Goal: Task Accomplishment & Management: Manage account settings

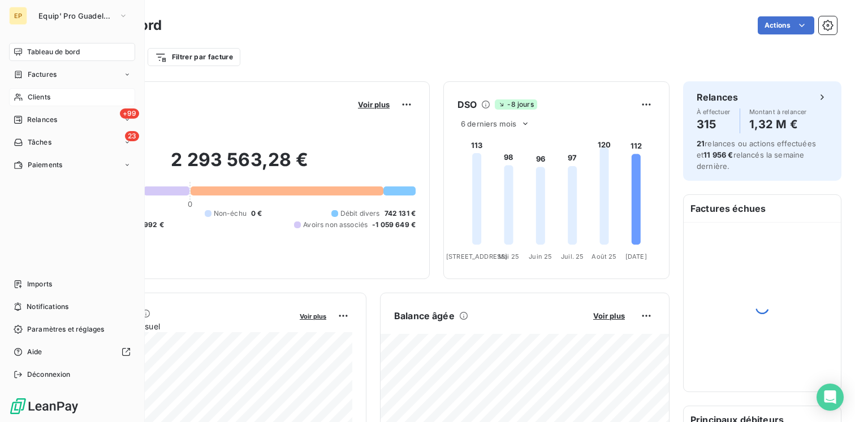
click at [34, 96] on span "Clients" at bounding box center [39, 97] width 23 height 10
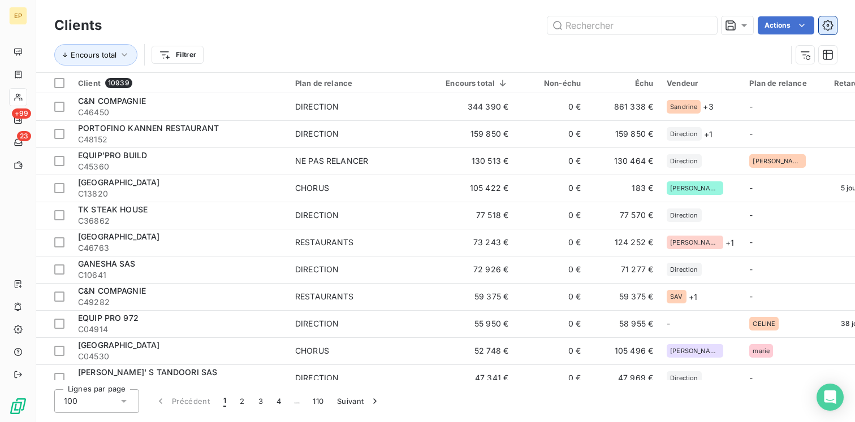
click at [830, 22] on icon "button" at bounding box center [827, 25] width 11 height 11
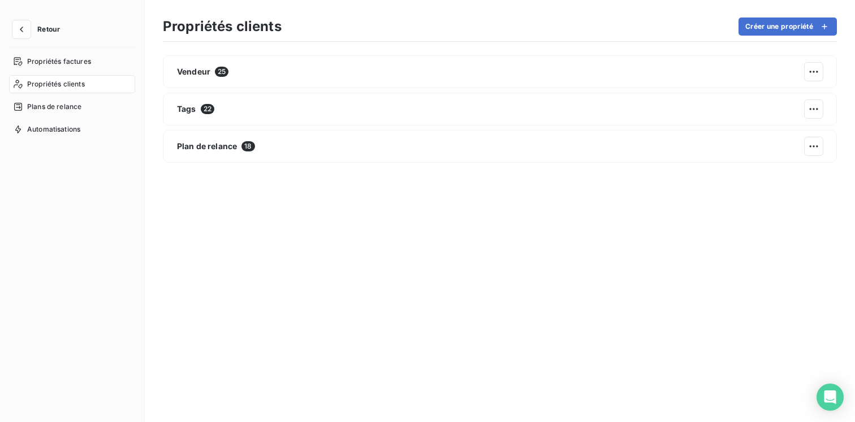
click at [51, 116] on nav "Propriétés factures Propriétés clients Plans de relance Automatisations" at bounding box center [72, 96] width 126 height 86
click at [47, 107] on span "Plans de relance" at bounding box center [54, 107] width 54 height 10
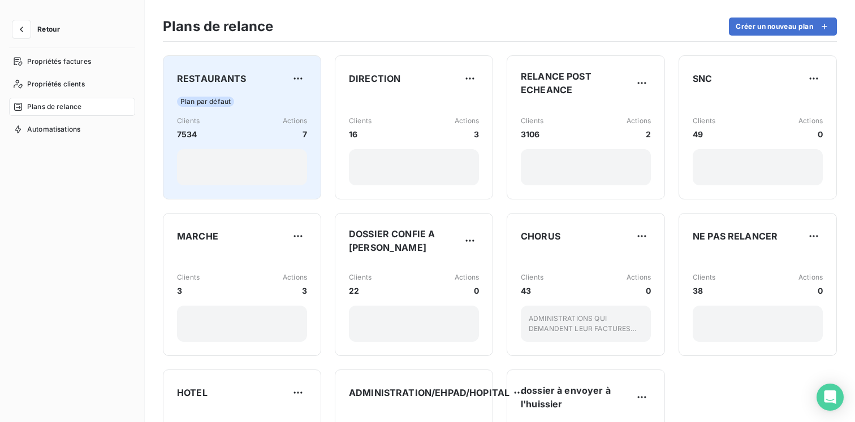
click at [265, 146] on div "Plan par défaut Clients 7534 Actions 7" at bounding box center [242, 141] width 130 height 89
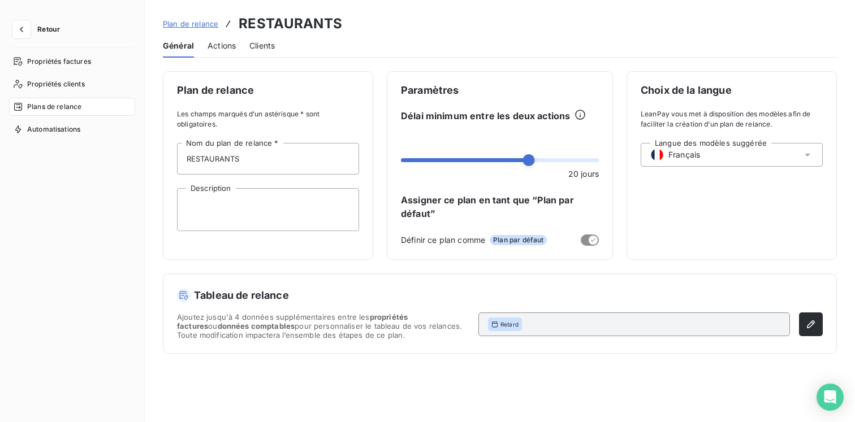
click at [223, 48] on span "Actions" at bounding box center [222, 45] width 28 height 11
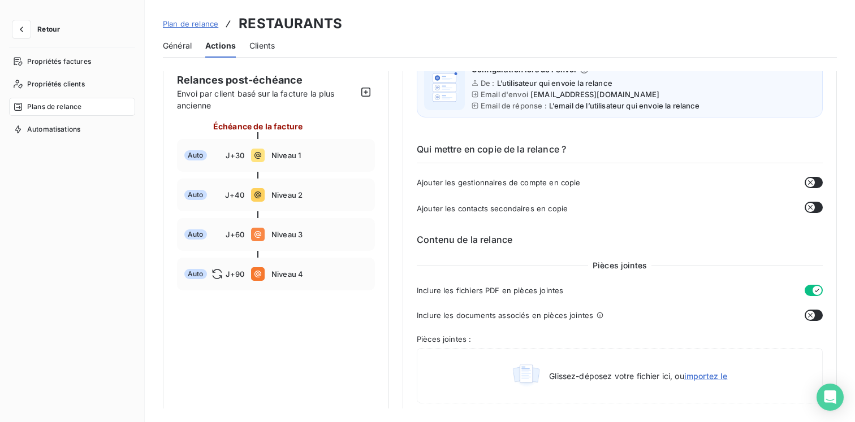
scroll to position [187, 0]
